Goal: Task Accomplishment & Management: Manage account settings

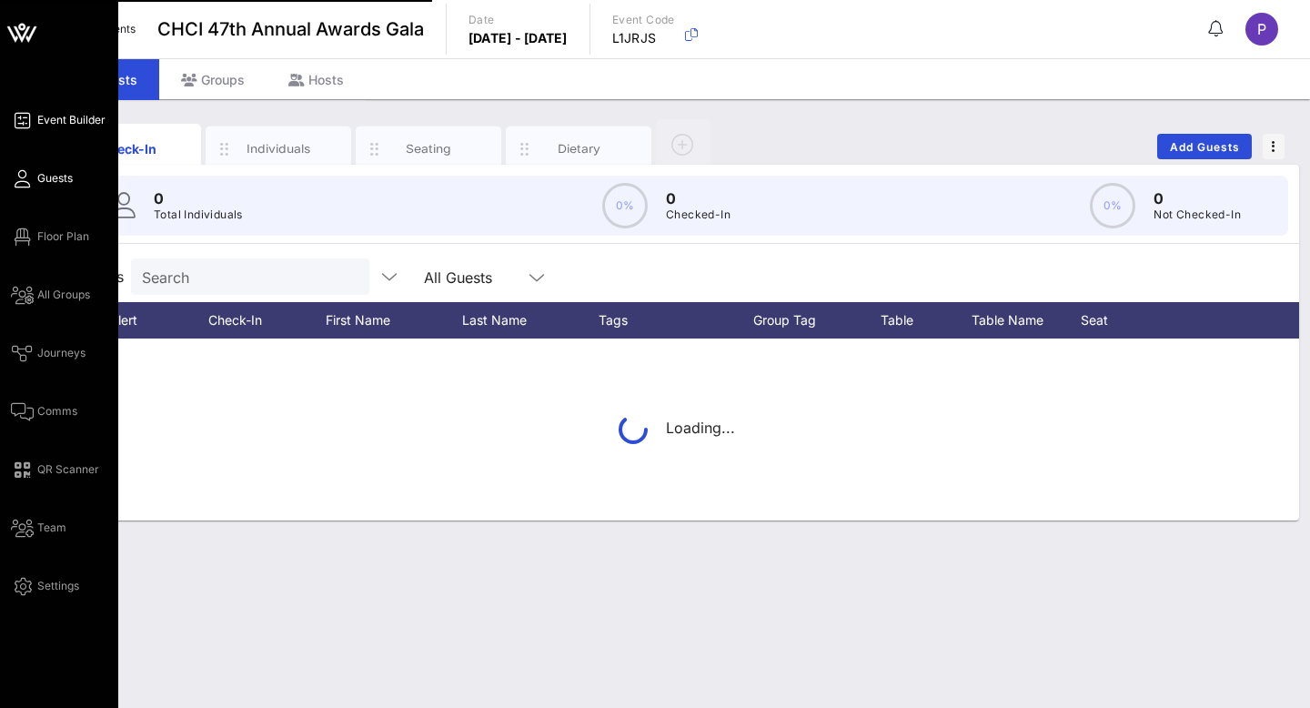
click at [41, 114] on span "Event Builder" at bounding box center [71, 120] width 68 height 16
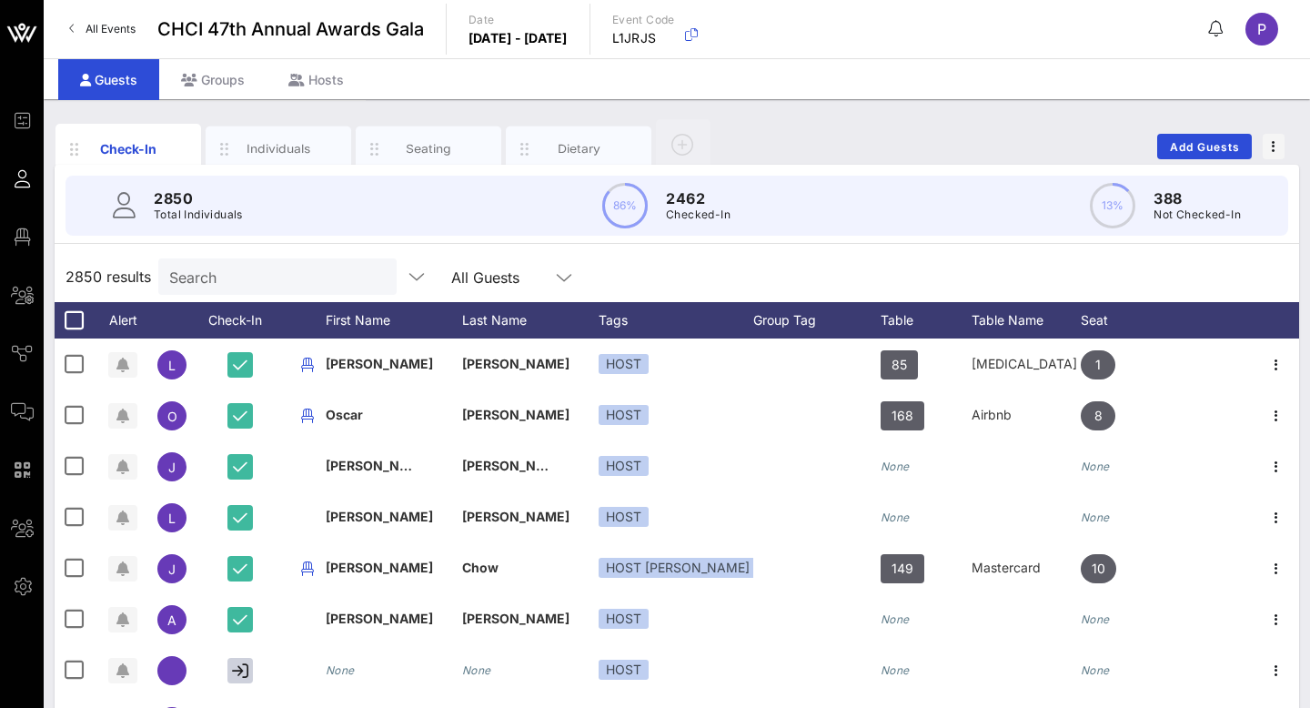
click at [82, 26] on link "All Events" at bounding box center [102, 29] width 88 height 29
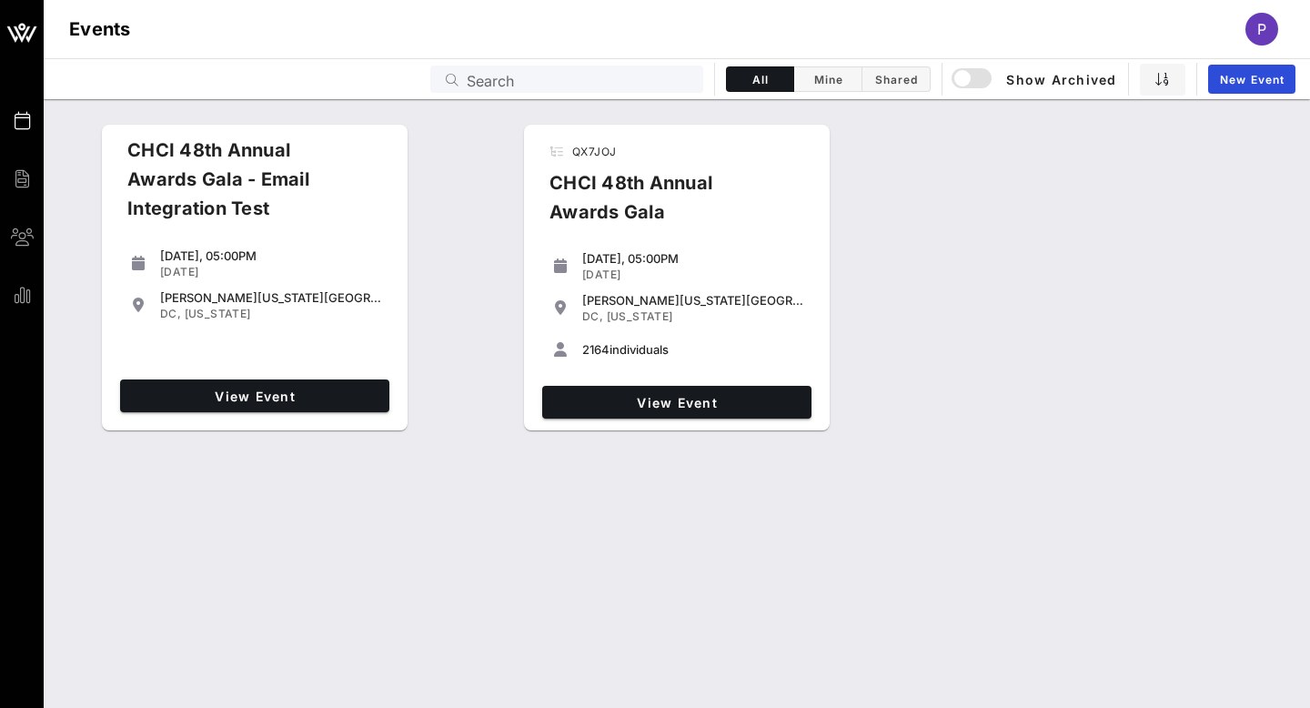
click at [594, 197] on div "CHCI 48th Annual Awards Gala" at bounding box center [663, 204] width 257 height 73
click at [634, 395] on span "View Event" at bounding box center [676, 402] width 255 height 15
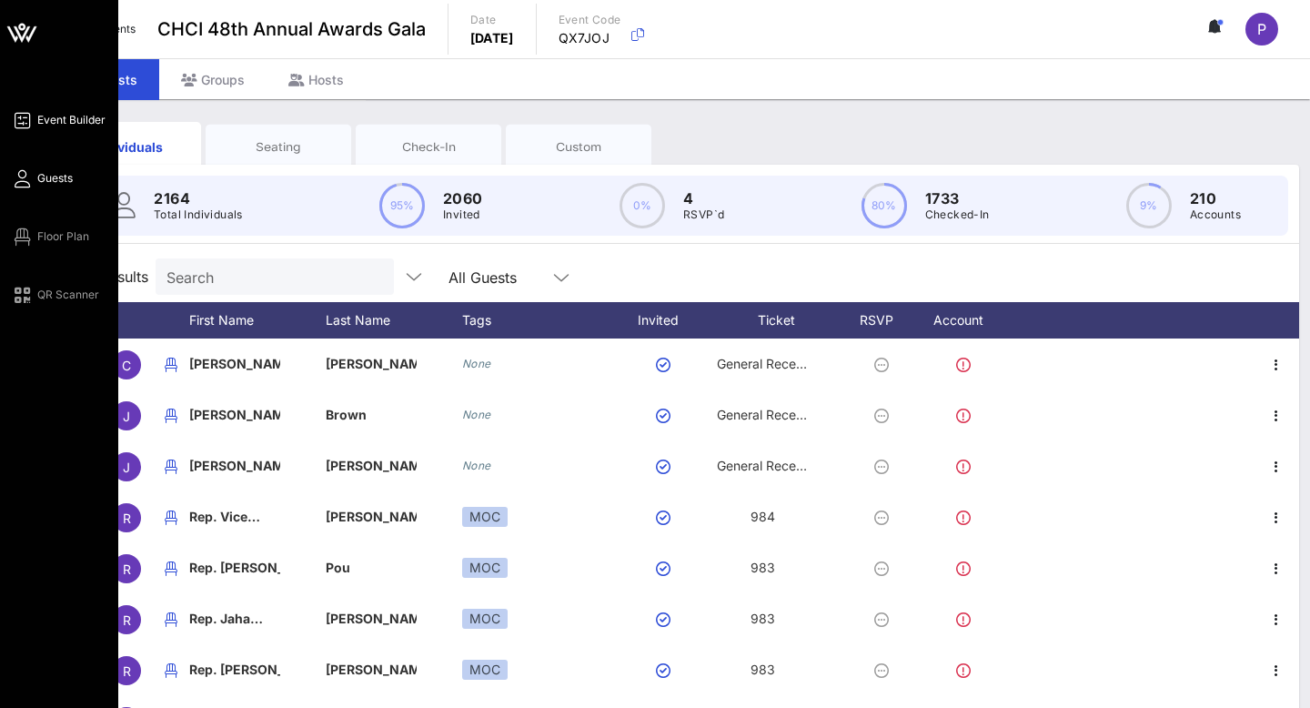
click at [43, 126] on span "Event Builder" at bounding box center [71, 120] width 68 height 16
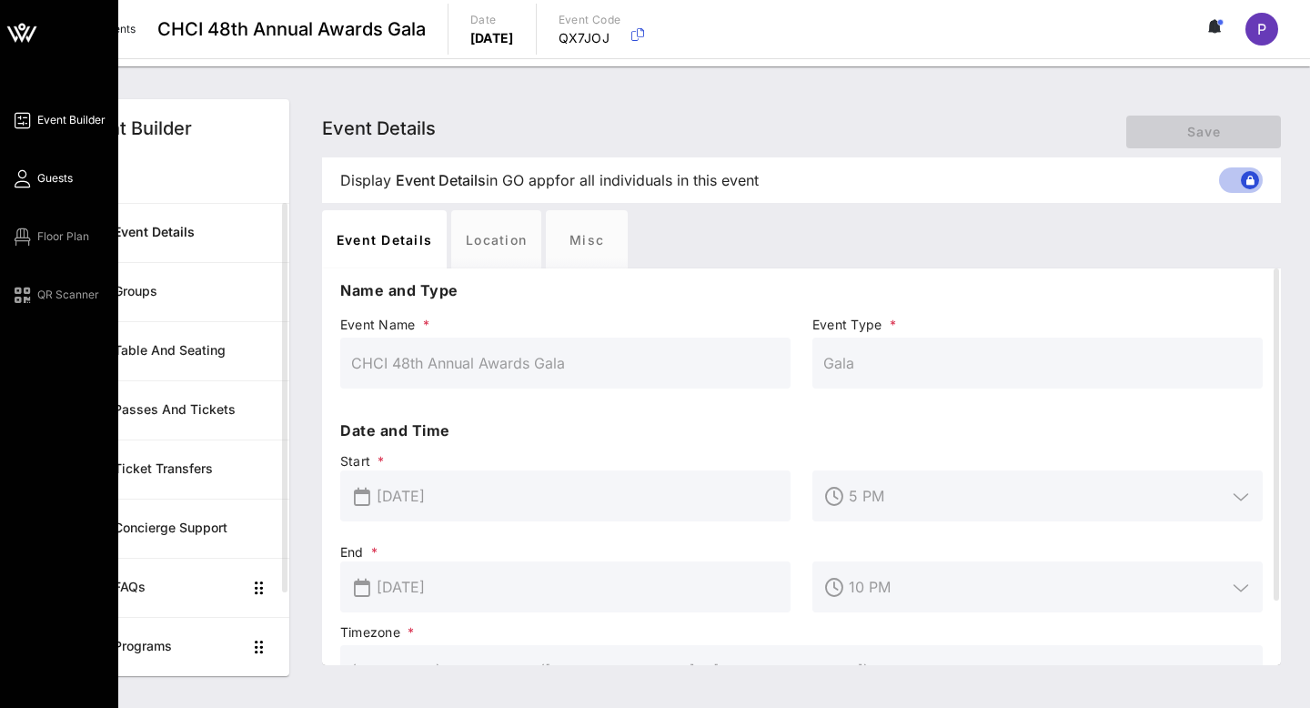
click at [67, 168] on link "Guests" at bounding box center [42, 178] width 62 height 22
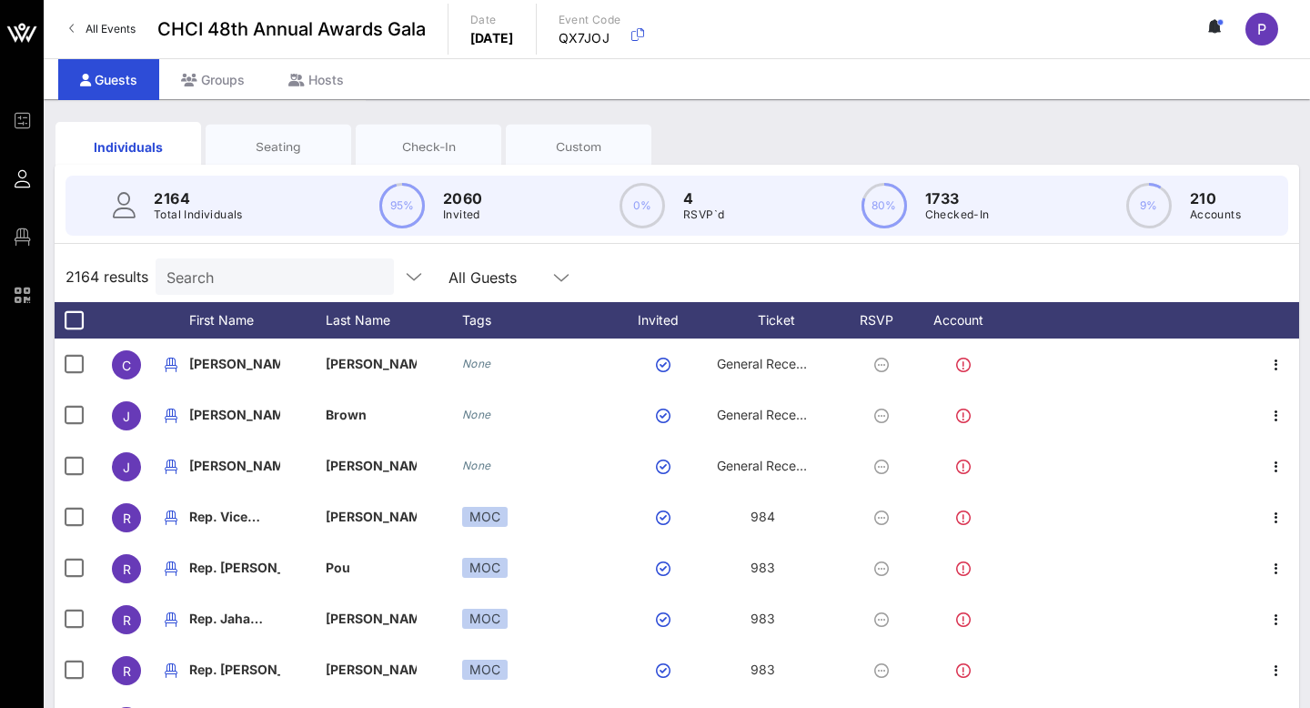
click at [300, 153] on div "Seating" at bounding box center [278, 146] width 118 height 17
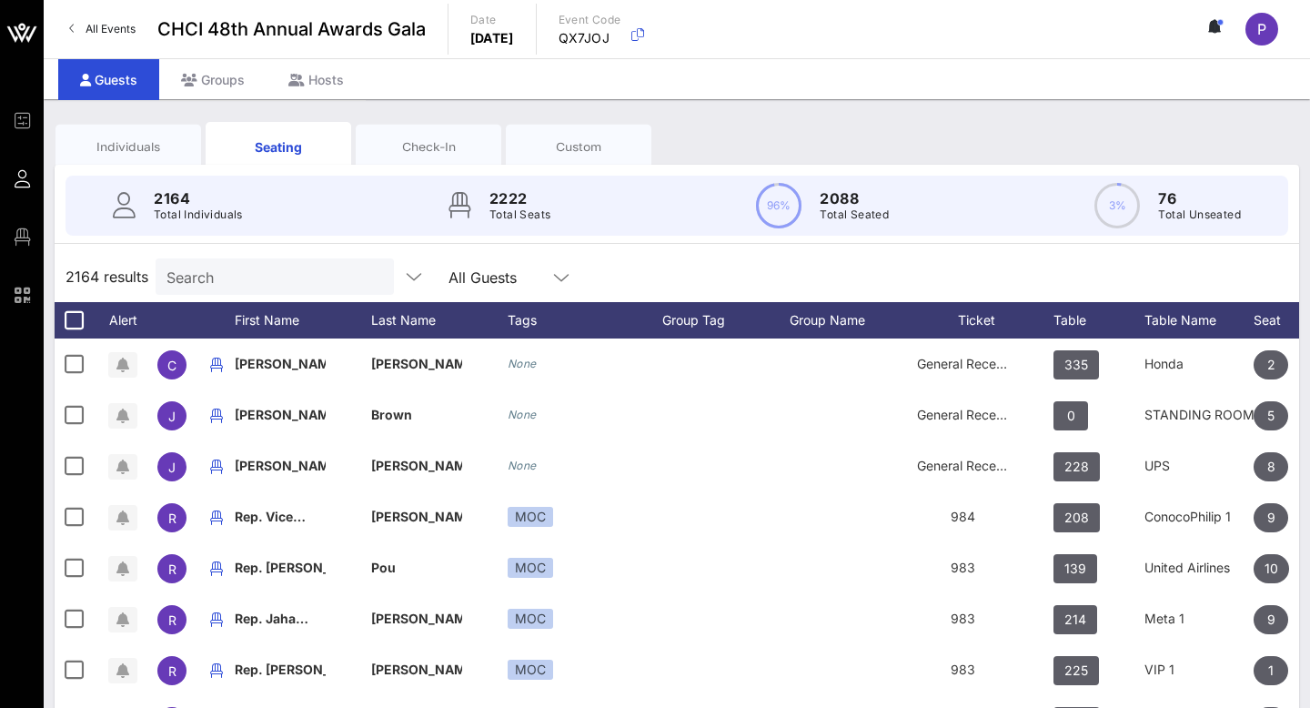
click at [192, 155] on div "Individuals" at bounding box center [128, 146] width 146 height 45
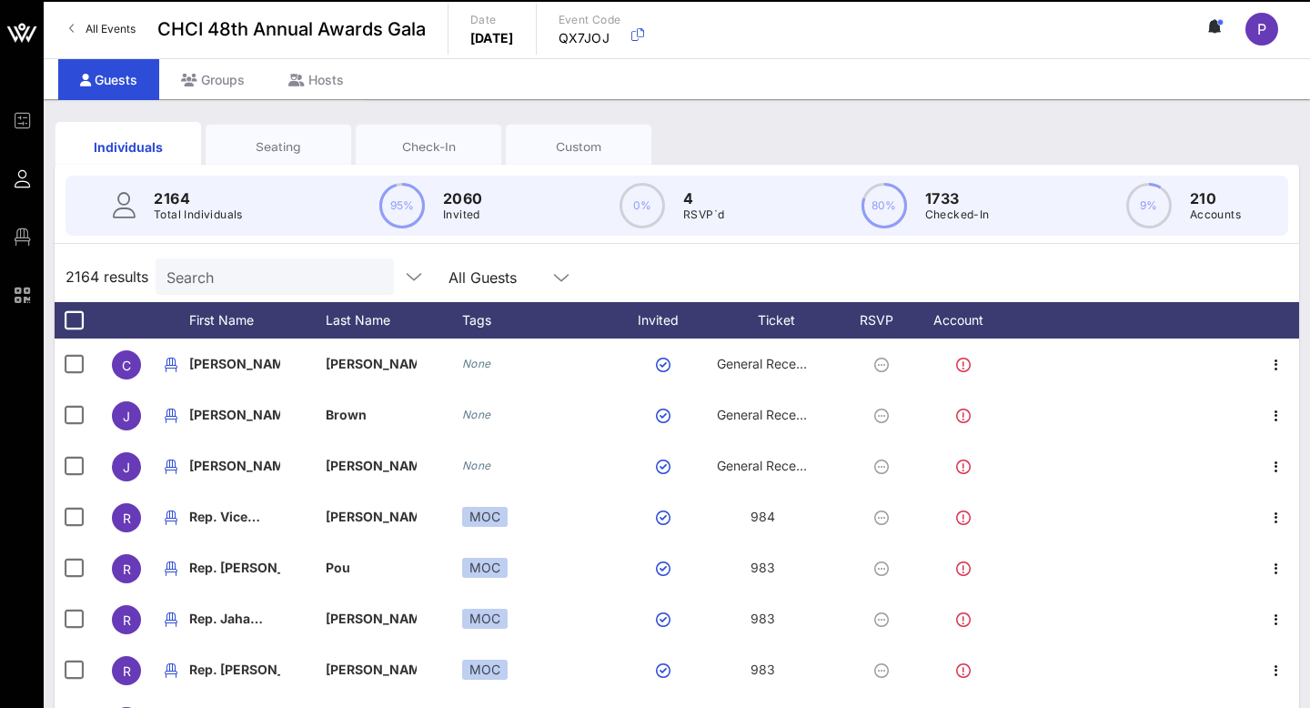
click at [1218, 28] on icon at bounding box center [1216, 26] width 5 height 11
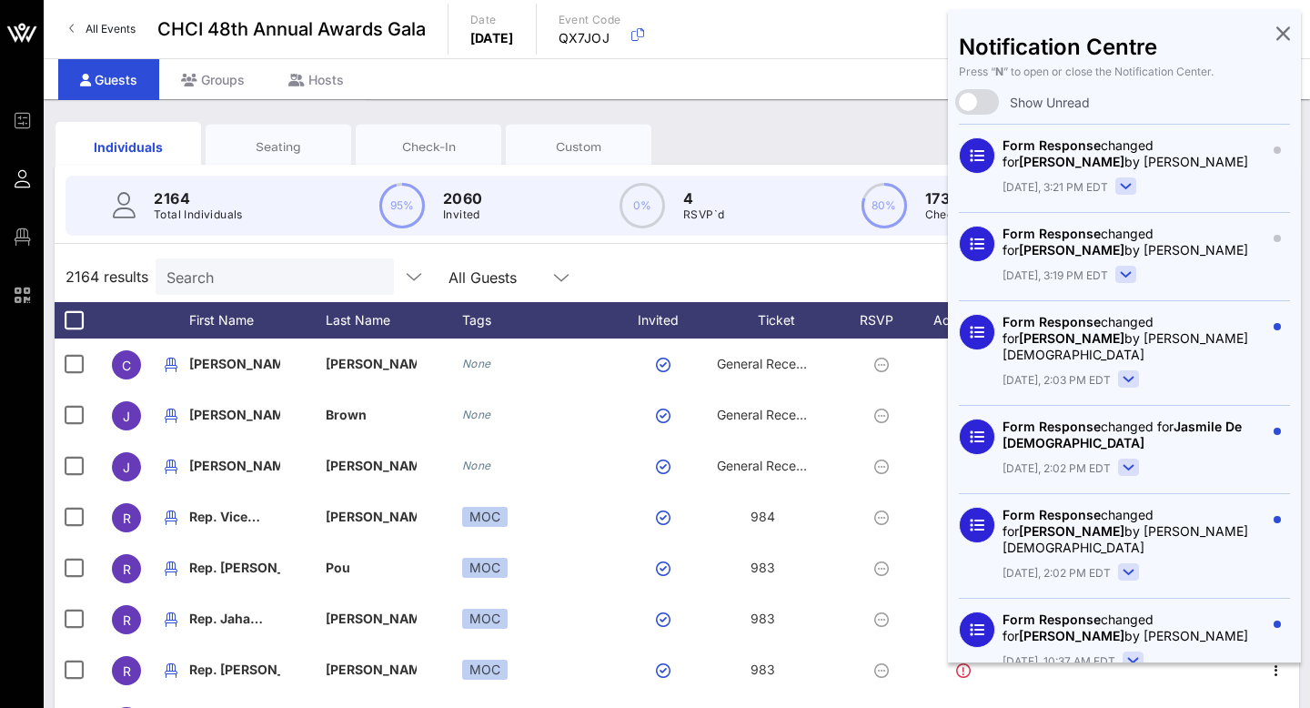
click at [1295, 37] on div "Notification Centre Press “ N ” to open or close the Notification Center. Show …" at bounding box center [1124, 335] width 353 height 653
click at [1279, 35] on icon at bounding box center [1283, 33] width 14 height 4
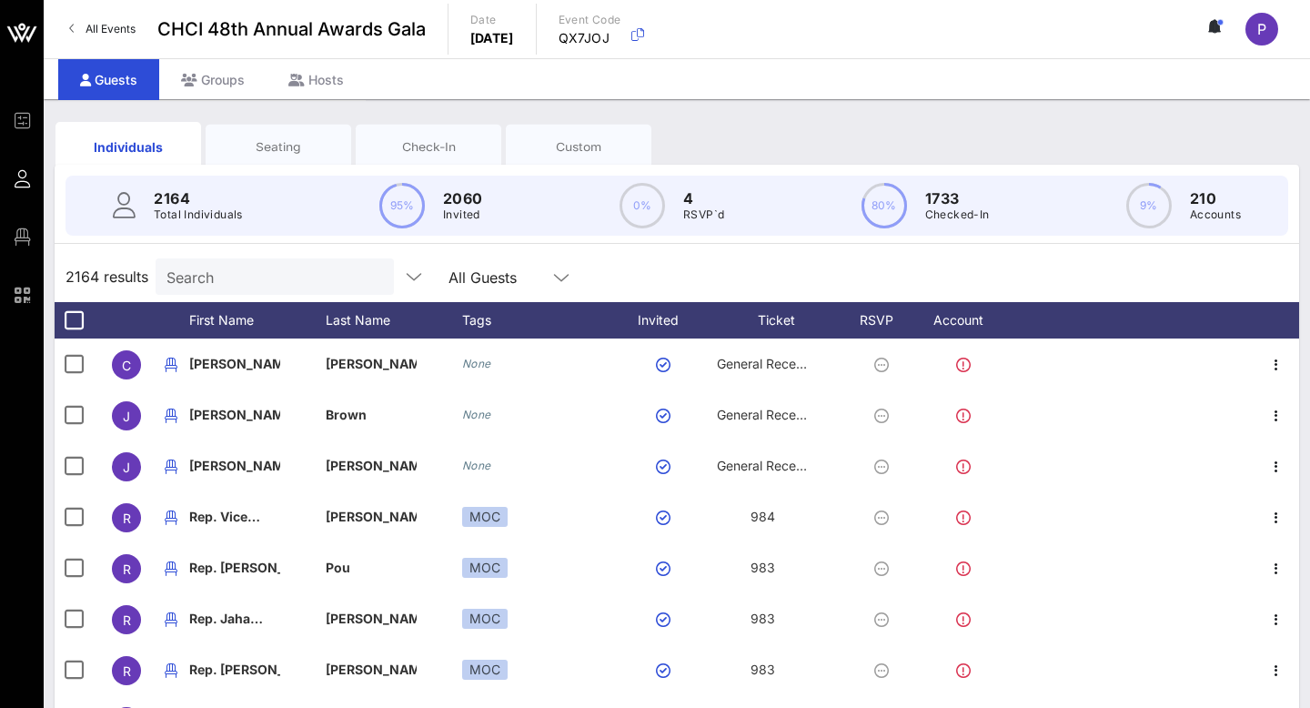
click at [589, 136] on div "Custom" at bounding box center [579, 146] width 146 height 45
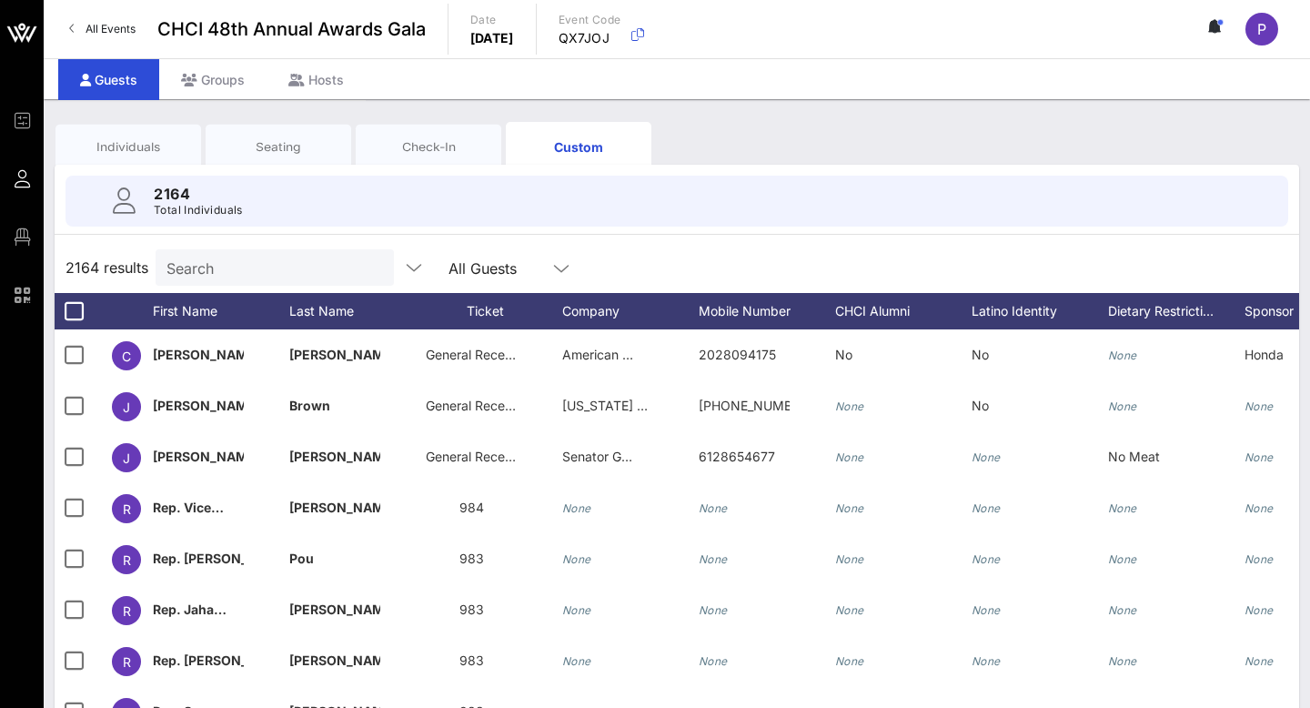
click at [448, 156] on div "Check-In" at bounding box center [429, 146] width 146 height 45
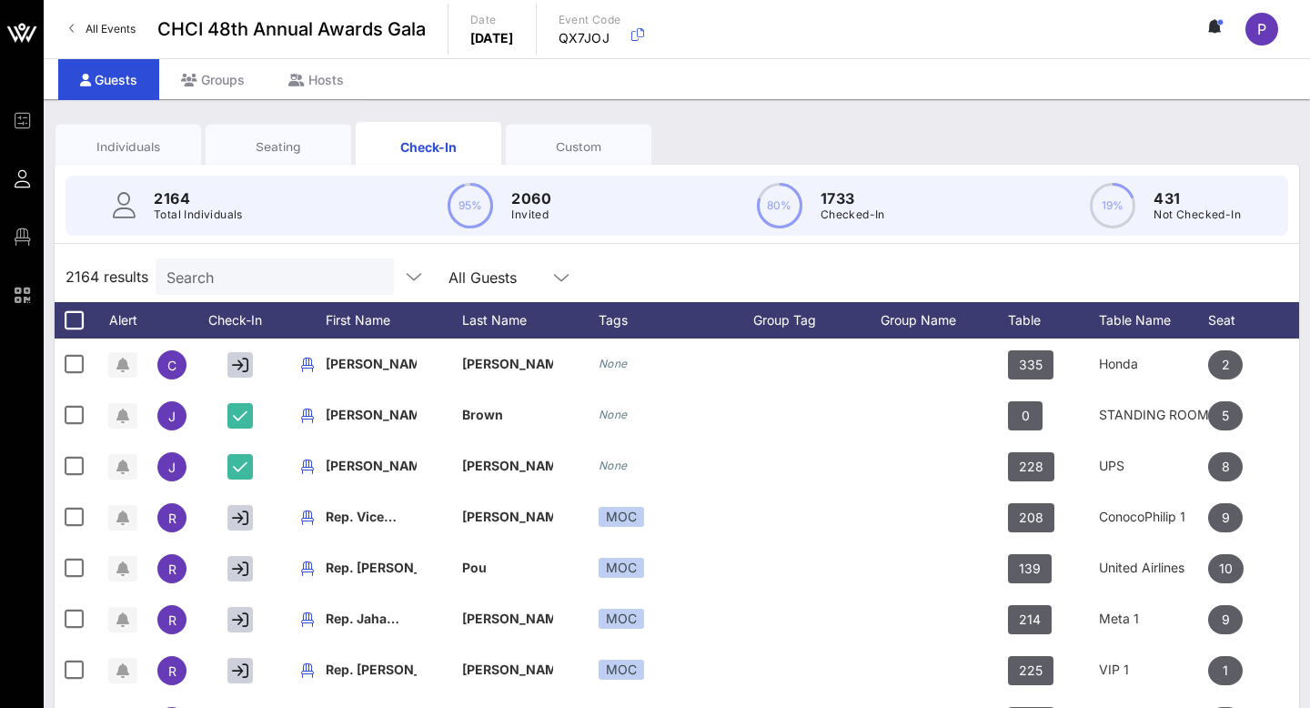
click at [555, 161] on div "Custom" at bounding box center [579, 146] width 146 height 45
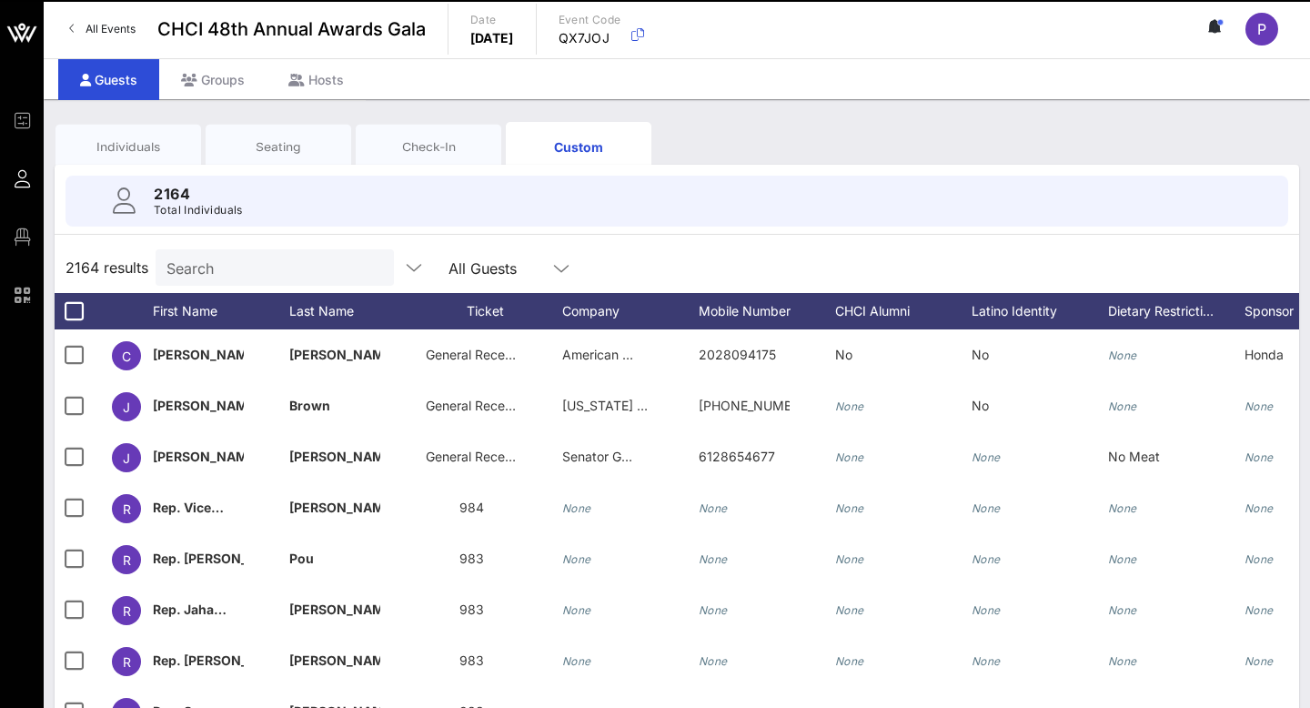
click at [182, 177] on div "2164 Total Individuals" at bounding box center [676, 201] width 1222 height 51
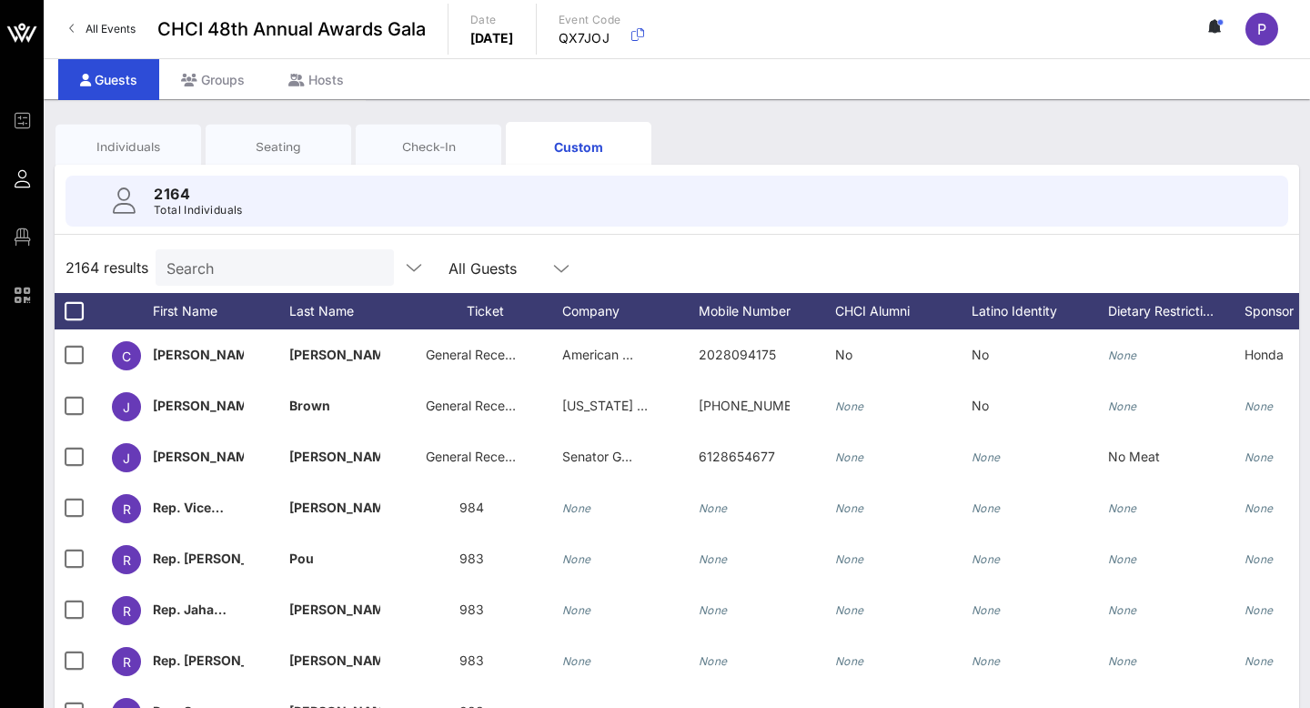
click at [163, 161] on div "Individuals" at bounding box center [128, 146] width 146 height 45
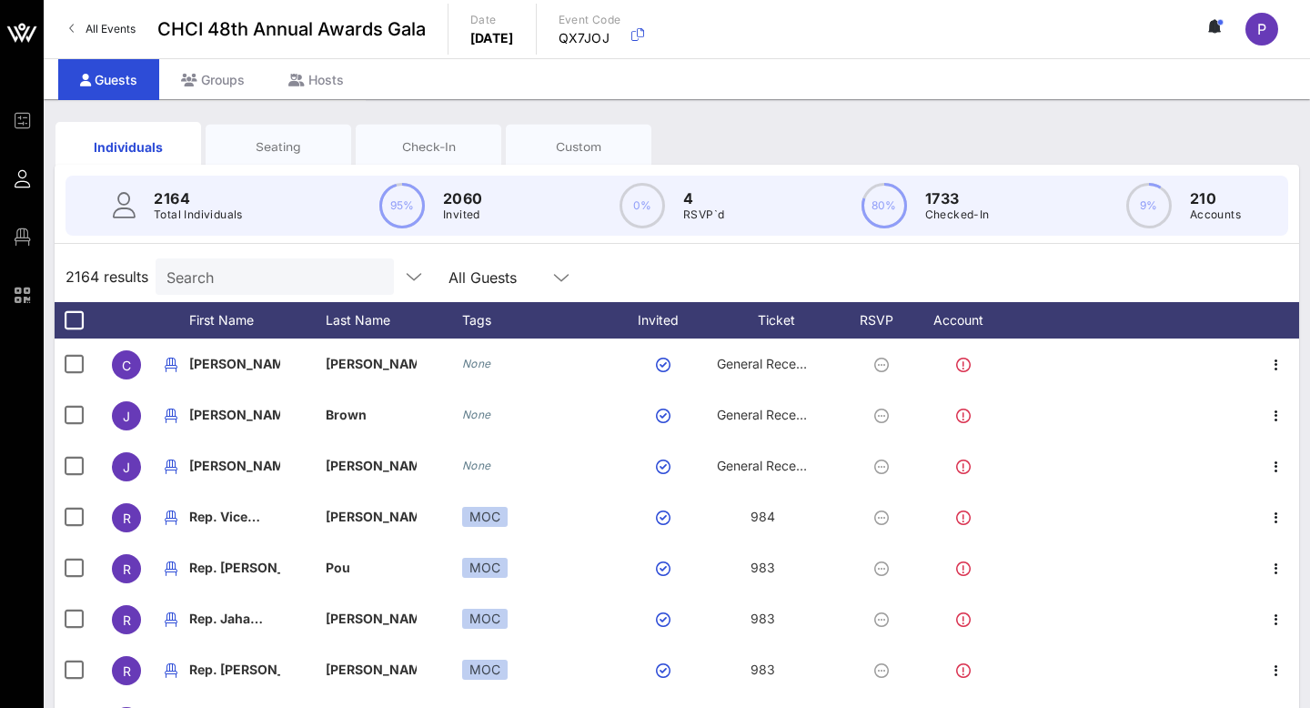
click at [448, 287] on div "All Guests" at bounding box center [497, 277] width 98 height 24
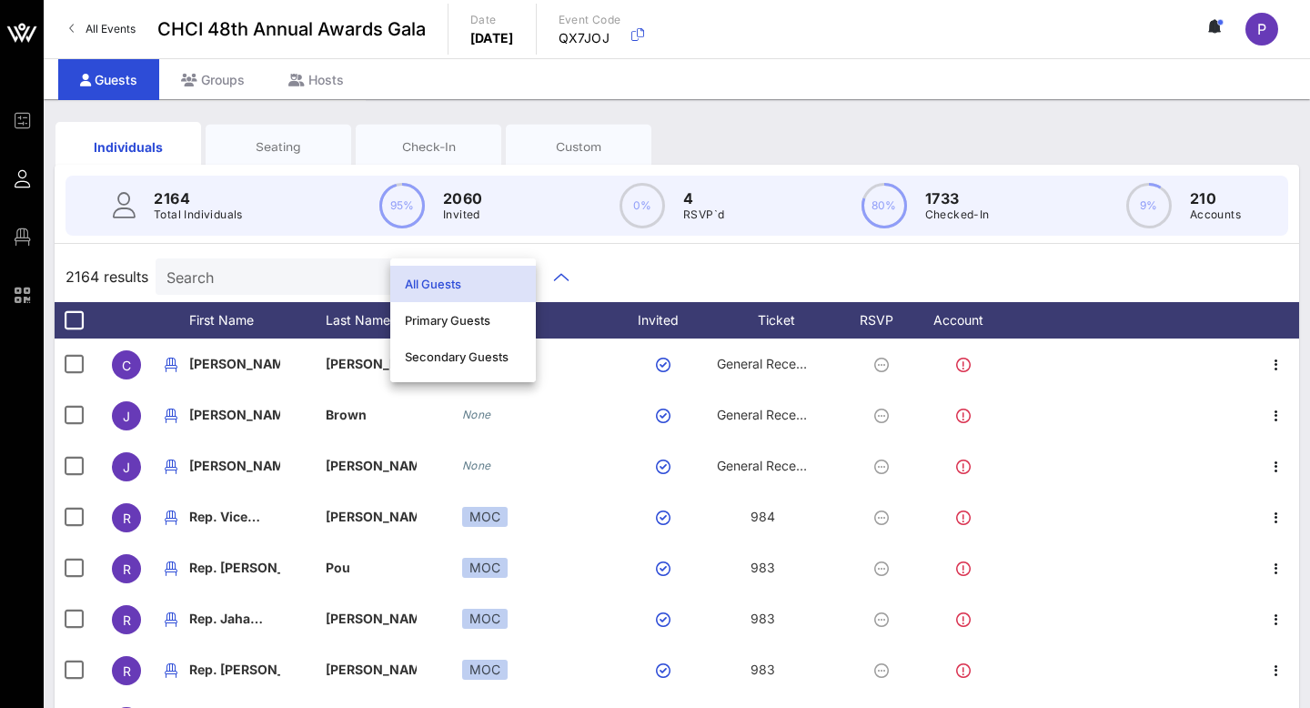
click at [472, 173] on div "2164 Total Individuals 95% 2060 Invited 0% 4 RSVP`d 80% 1733 Checked-In 9% 210 …" at bounding box center [677, 206] width 1266 height 82
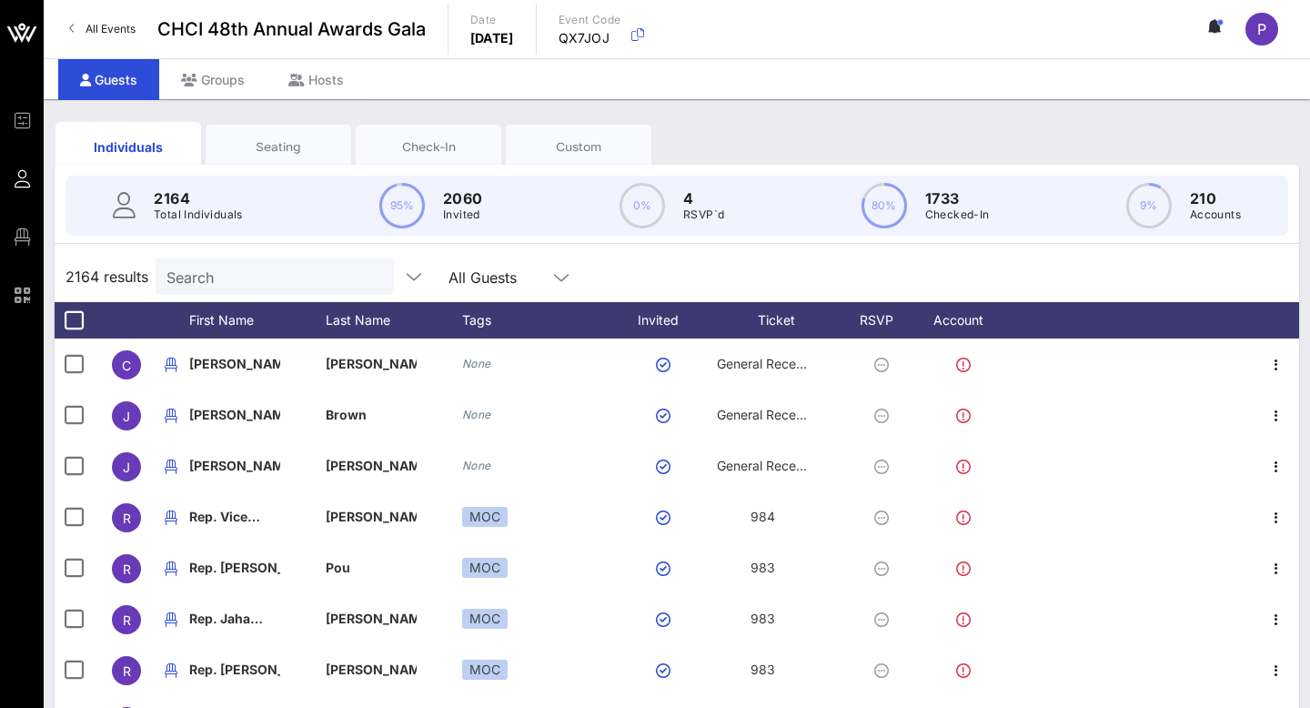
click at [1201, 32] on button at bounding box center [1215, 29] width 38 height 31
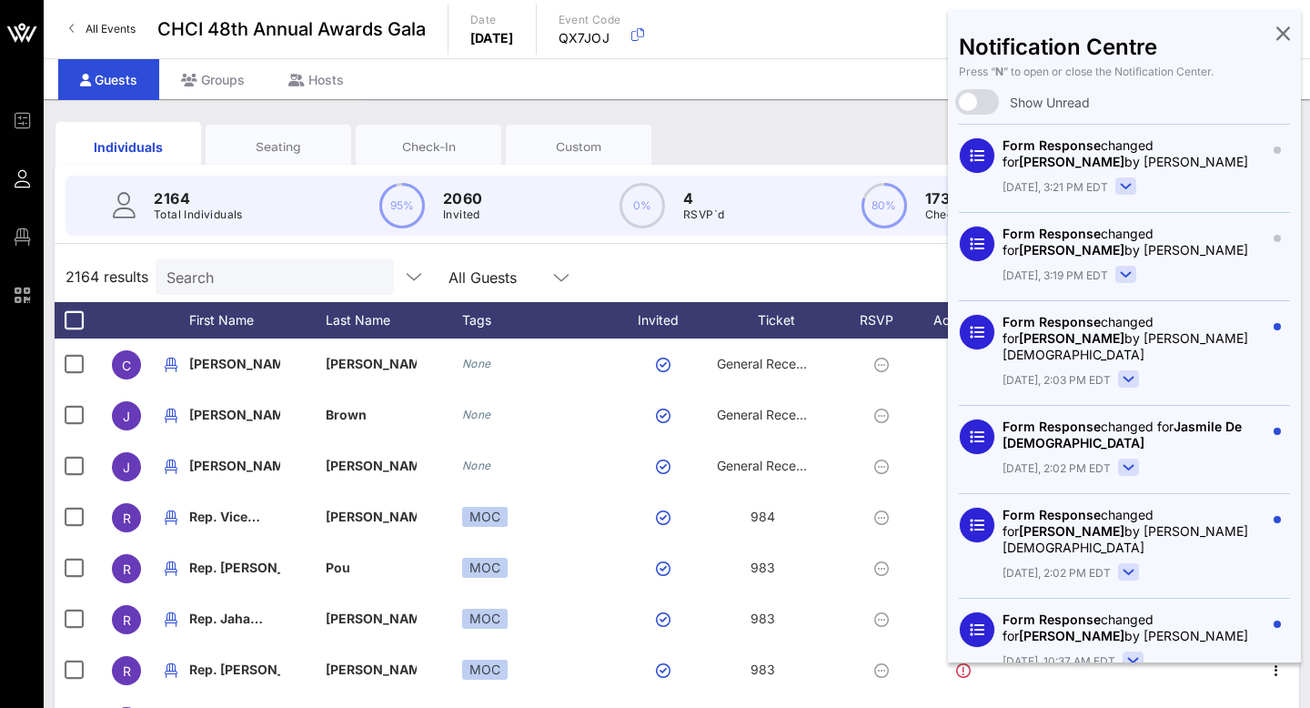
click at [1283, 31] on icon at bounding box center [1283, 33] width 14 height 4
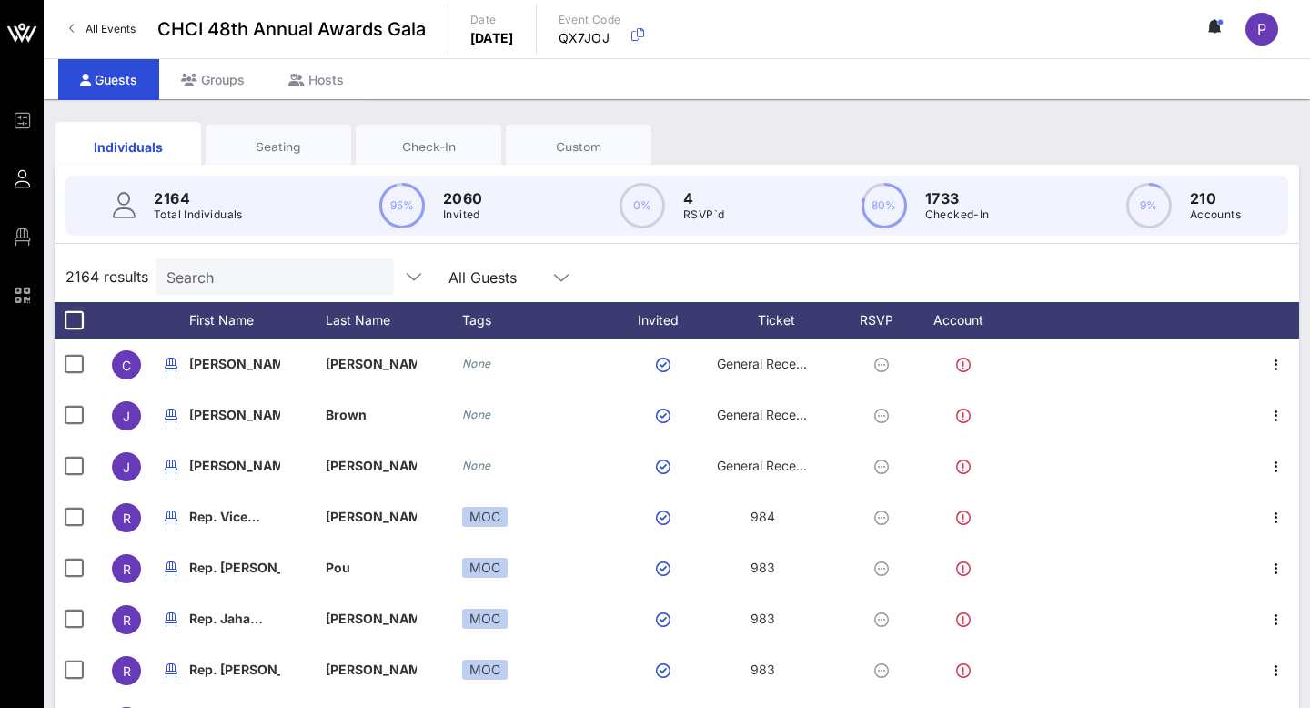
click at [1280, 31] on div "P" at bounding box center [1270, 29] width 50 height 33
click at [1262, 33] on span "P" at bounding box center [1261, 29] width 9 height 18
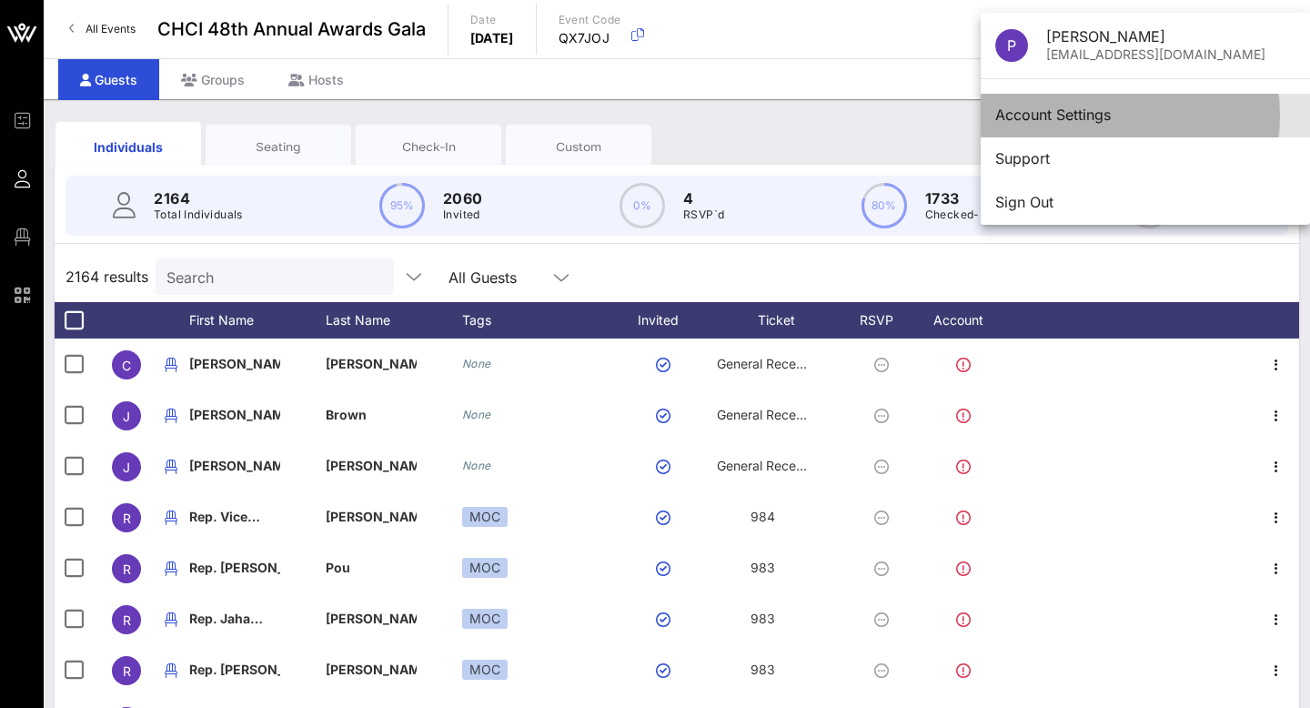
click at [1124, 121] on div "Account Settings" at bounding box center [1145, 114] width 300 height 17
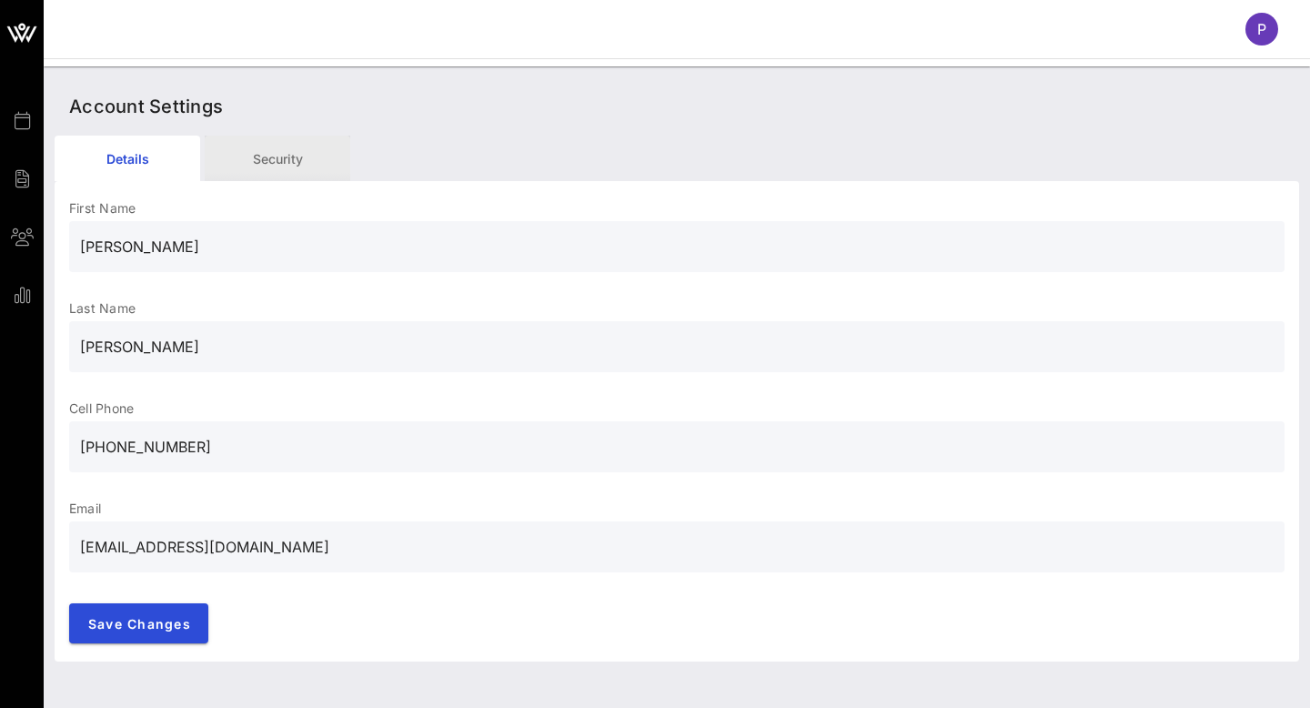
click at [301, 178] on div "Security" at bounding box center [278, 158] width 146 height 45
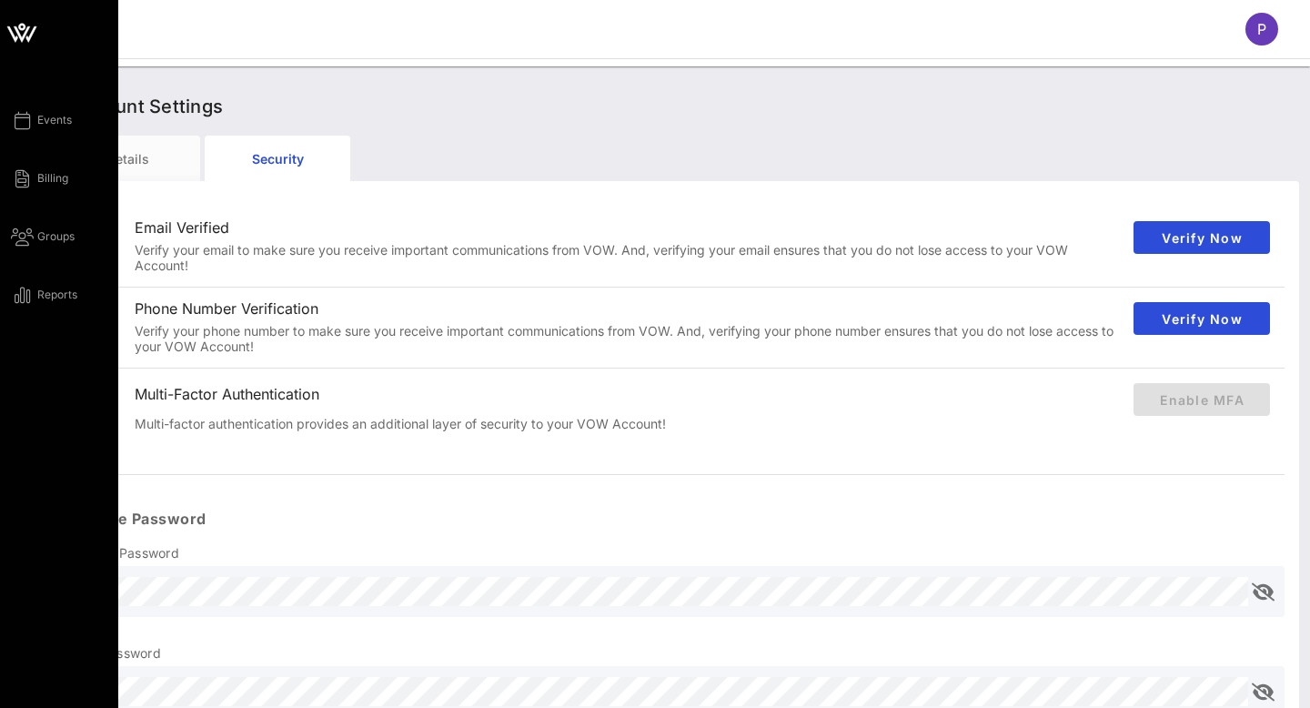
click at [74, 311] on div "Events Billing Groups Reports" at bounding box center [59, 458] width 118 height 917
click at [65, 302] on span "Reports" at bounding box center [57, 295] width 40 height 16
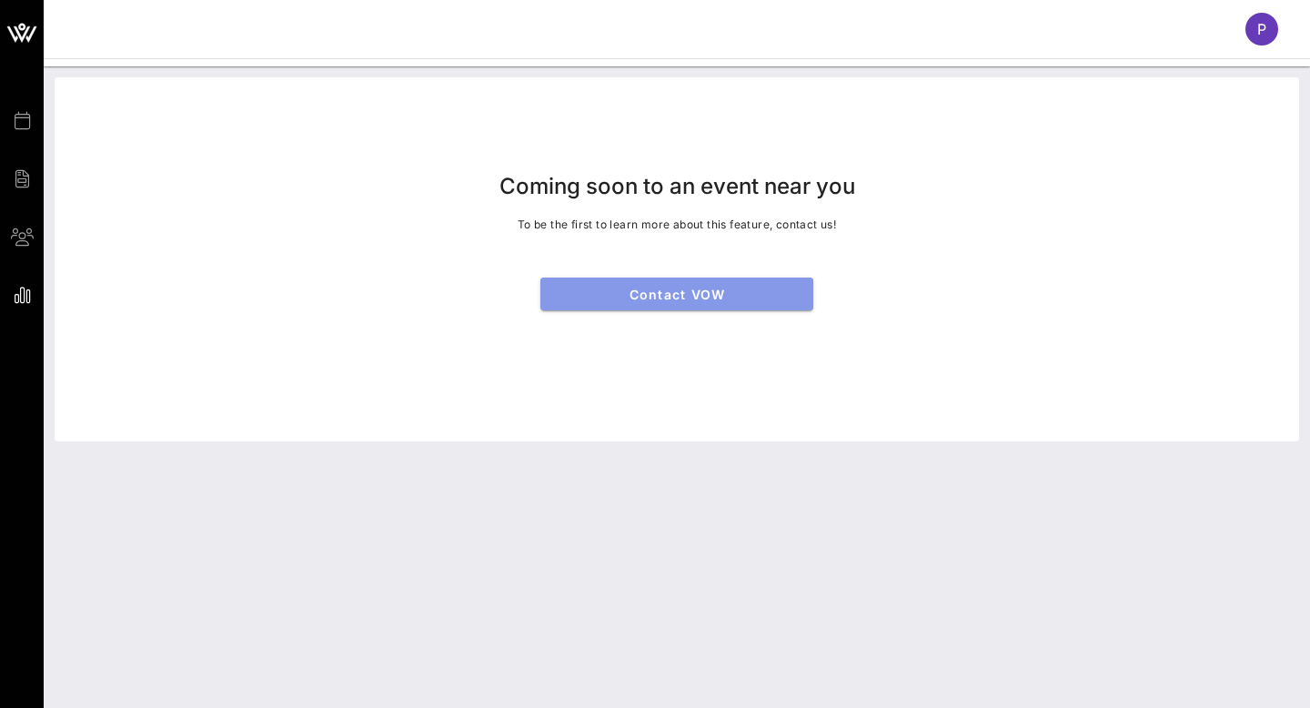
click at [667, 296] on span "Contact VOW" at bounding box center [677, 294] width 244 height 15
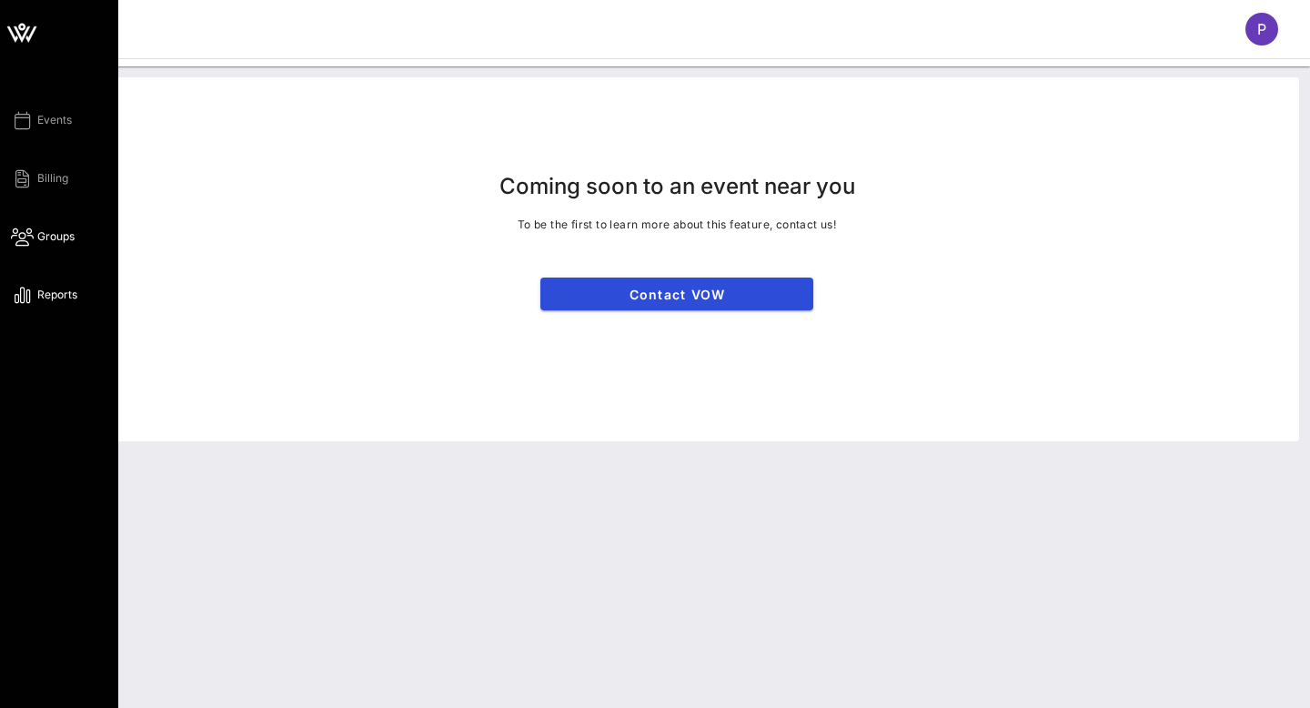
click at [17, 238] on icon at bounding box center [22, 237] width 23 height 3
click at [27, 35] on icon at bounding box center [22, 33] width 44 height 44
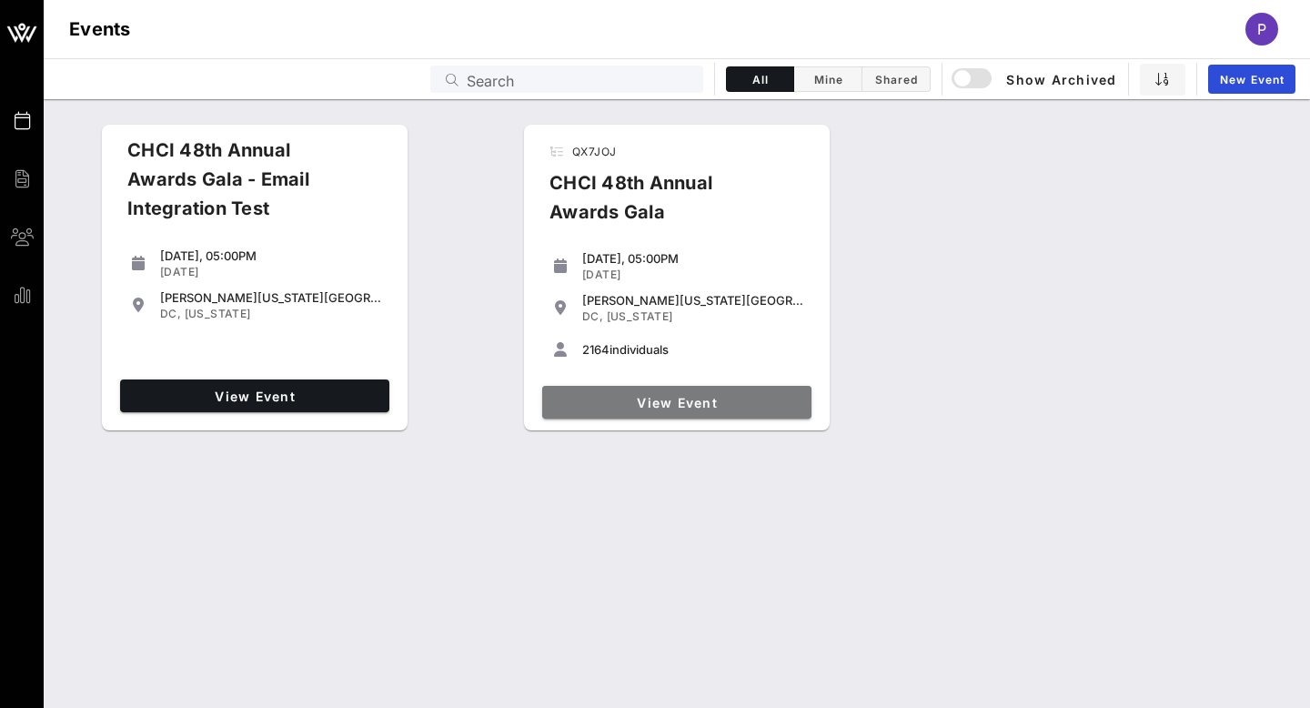
click at [629, 402] on span "View Event" at bounding box center [676, 402] width 255 height 15
